Goal: Transaction & Acquisition: Purchase product/service

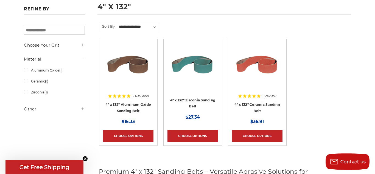
scroll to position [121, 0]
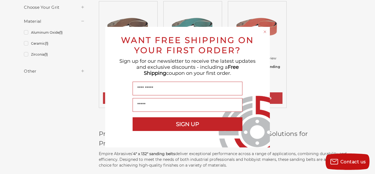
click at [264, 30] on circle "Close dialog" at bounding box center [265, 31] width 5 height 5
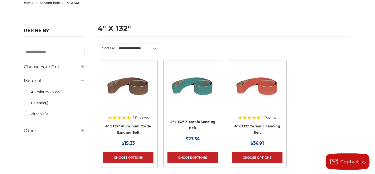
scroll to position [62, 0]
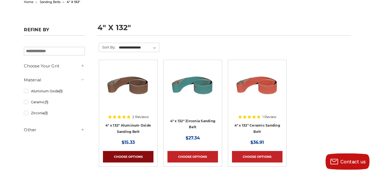
click at [125, 156] on link "Choose Options" at bounding box center [128, 157] width 51 height 12
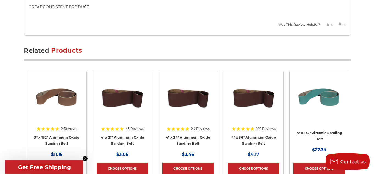
scroll to position [939, 0]
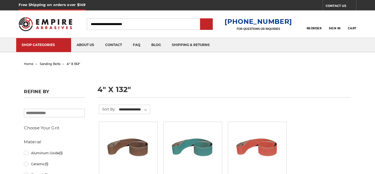
scroll to position [62, 0]
